Goal: Information Seeking & Learning: Find specific fact

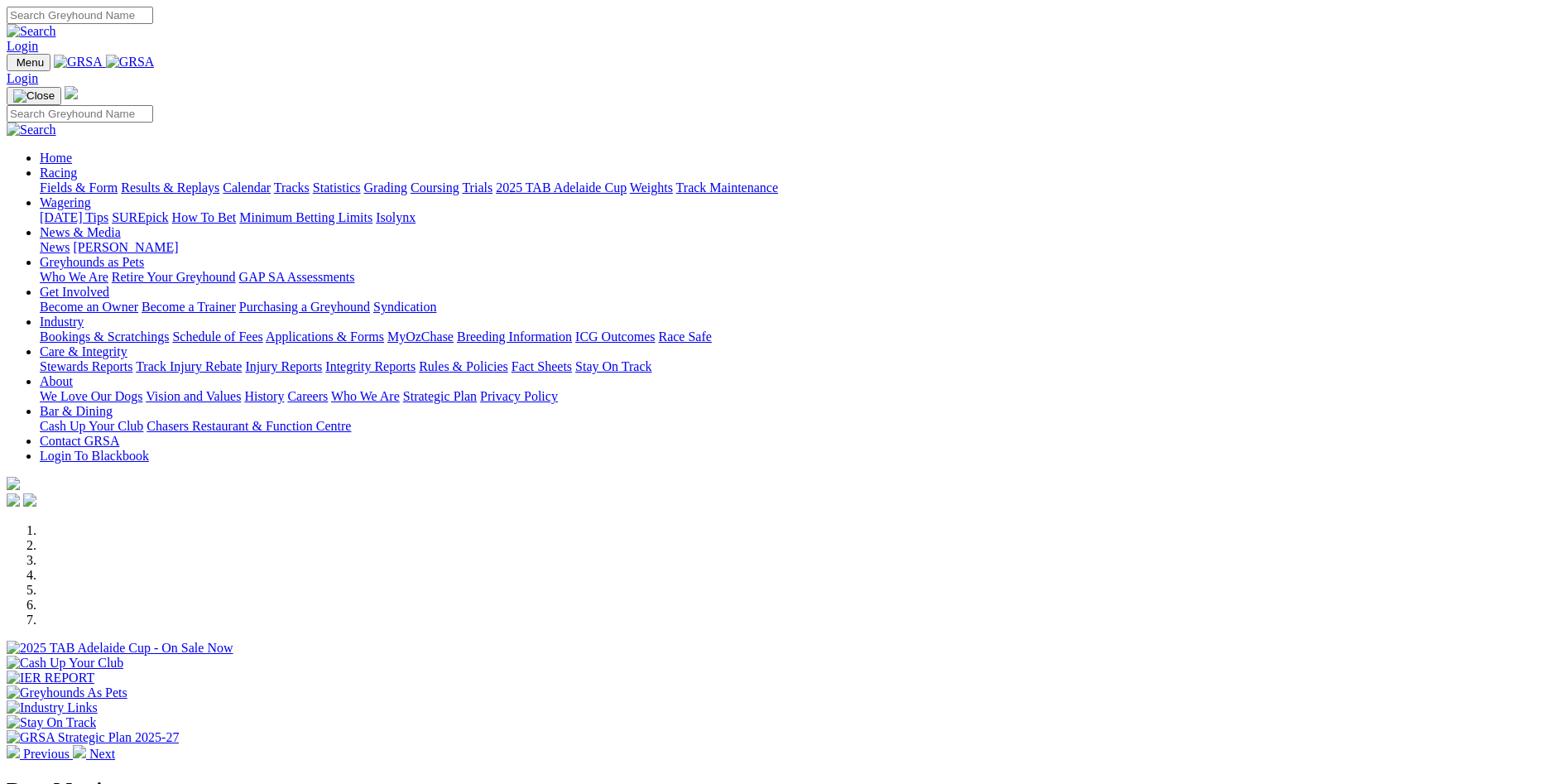
click at [220, 180] on link "Results & Replays" at bounding box center [170, 187] width 99 height 14
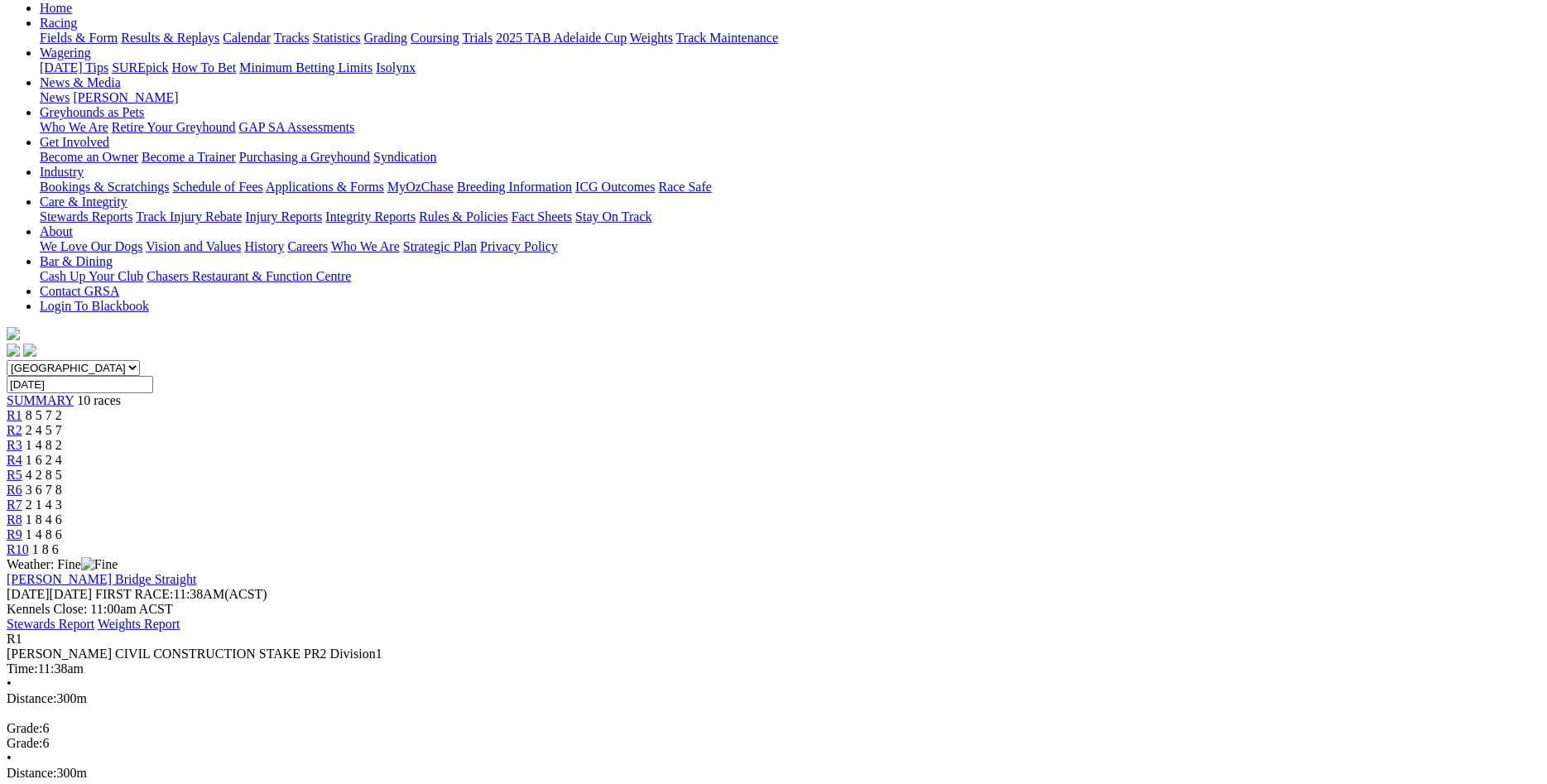
scroll to position [169, 0]
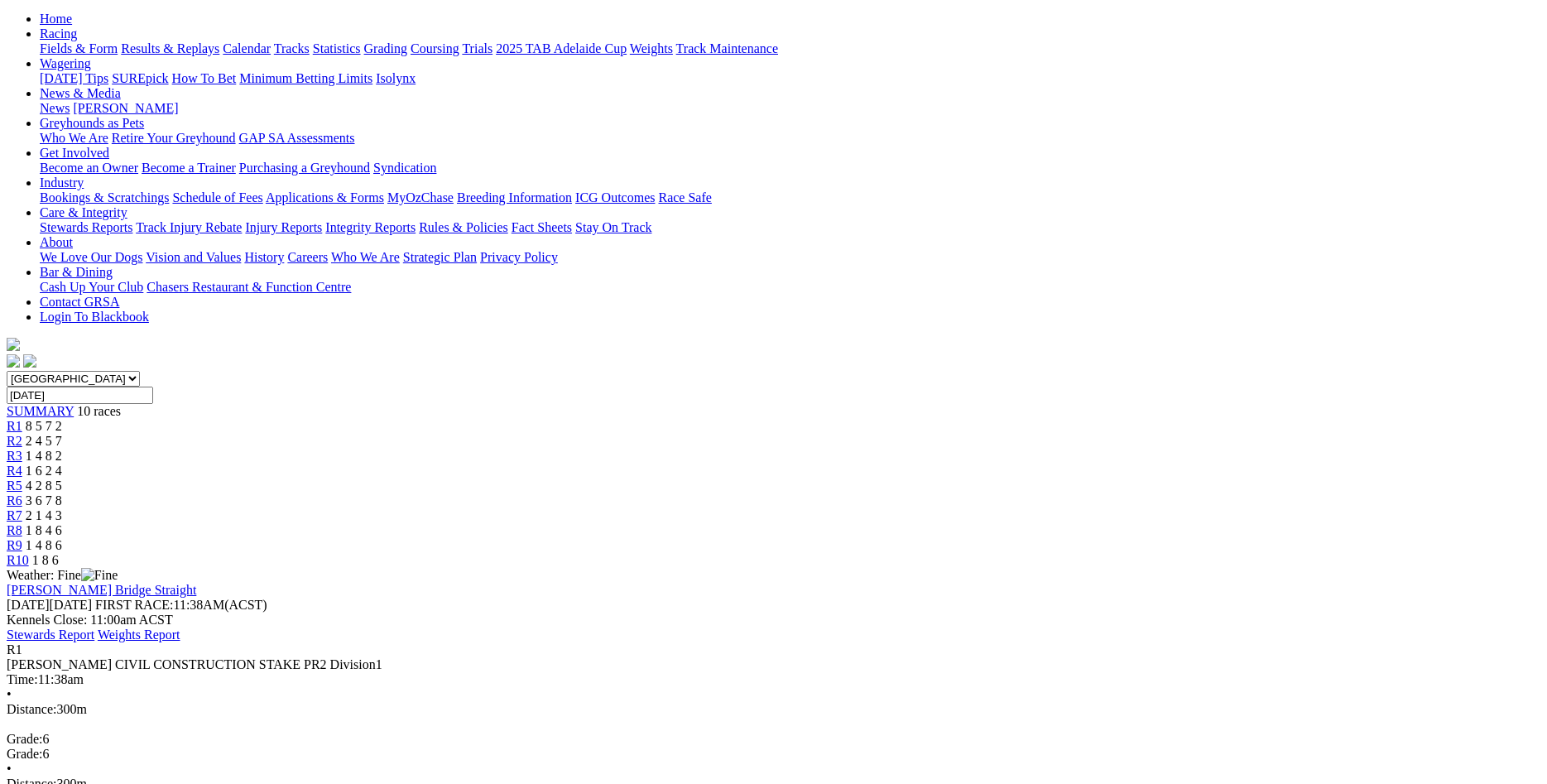
click at [23, 523] on span "R8" at bounding box center [14, 530] width 16 height 14
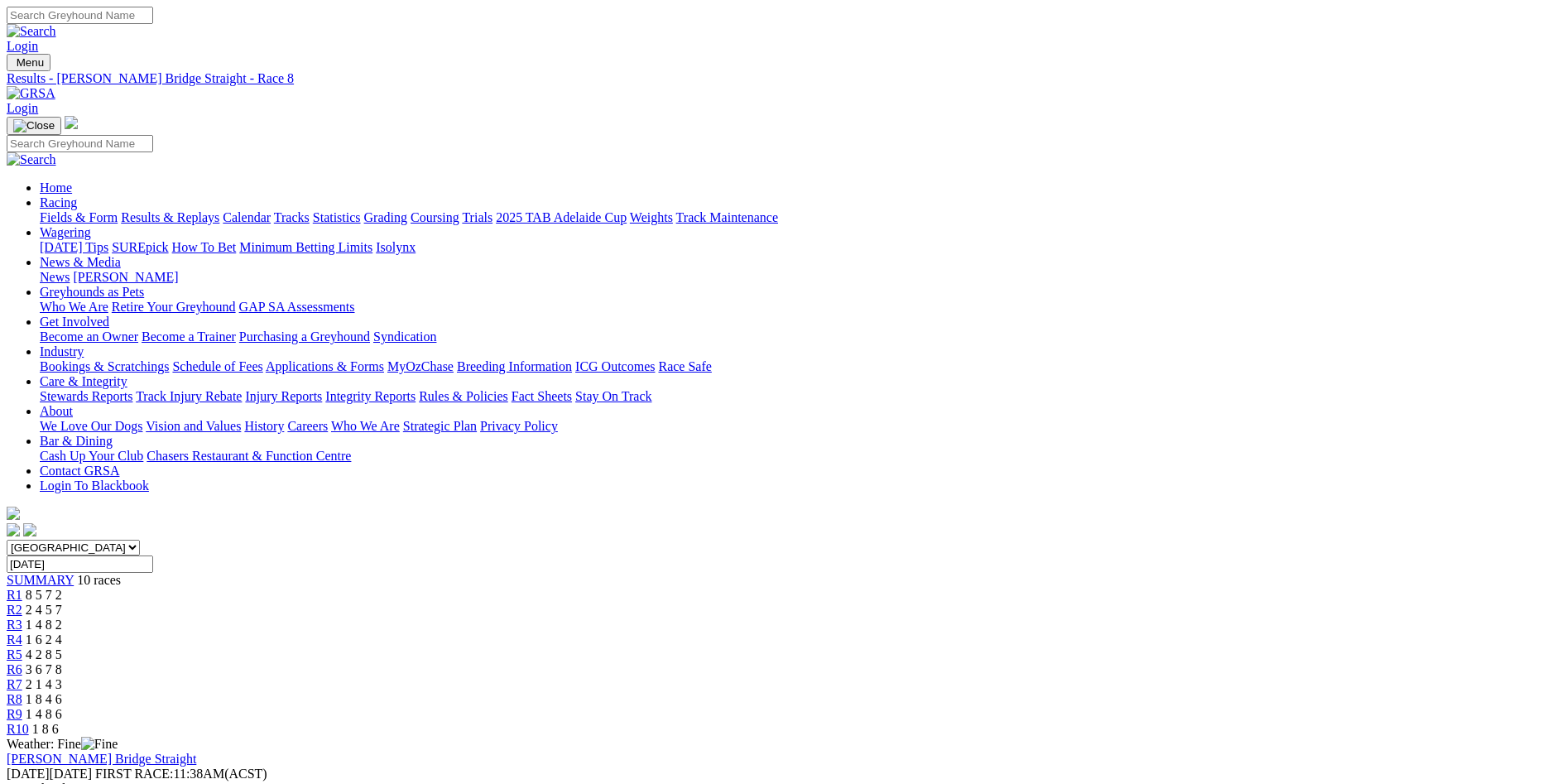
click at [23, 602] on link "R2" at bounding box center [14, 609] width 16 height 14
click at [23, 617] on span "R3" at bounding box center [14, 624] width 16 height 14
click at [23, 632] on link "R4" at bounding box center [14, 639] width 16 height 14
click at [23, 647] on span "R5" at bounding box center [14, 654] width 16 height 14
click at [23, 662] on span "R6" at bounding box center [14, 669] width 16 height 14
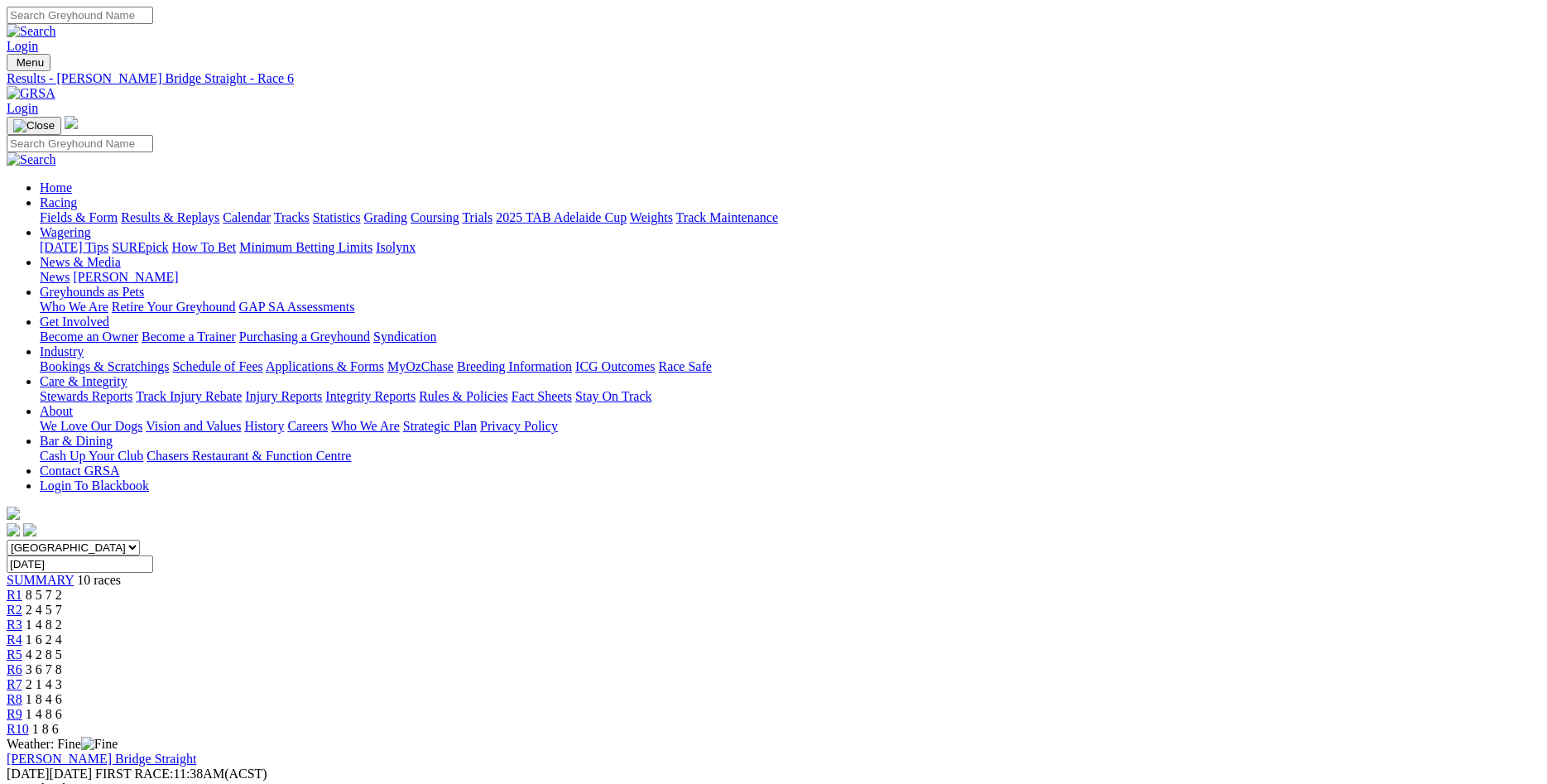
click at [23, 677] on span "R7" at bounding box center [14, 683] width 16 height 14
click at [23, 692] on span "R8" at bounding box center [14, 698] width 16 height 14
click at [23, 707] on span "R9" at bounding box center [14, 713] width 16 height 14
click at [29, 722] on span "R10" at bounding box center [18, 728] width 23 height 14
